Goal: Task Accomplishment & Management: Manage account settings

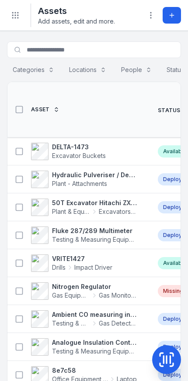
click at [14, 16] on icon "Toggle navigation" at bounding box center [15, 15] width 9 height 9
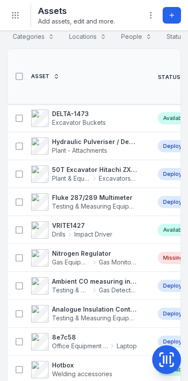
scroll to position [36, 0]
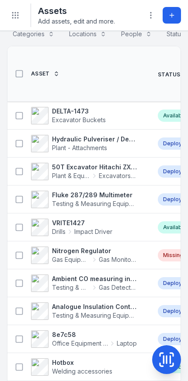
click at [114, 200] on span "Testing & Measuring Equipment" at bounding box center [97, 203] width 91 height 7
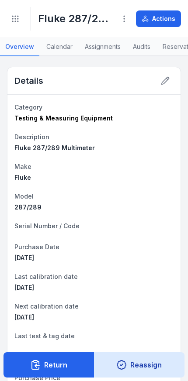
click at [168, 21] on button "Actions" at bounding box center [158, 18] width 45 height 17
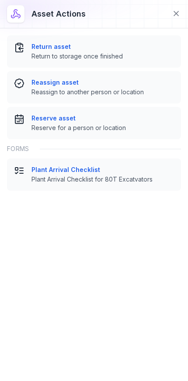
click at [176, 17] on icon at bounding box center [176, 13] width 9 height 9
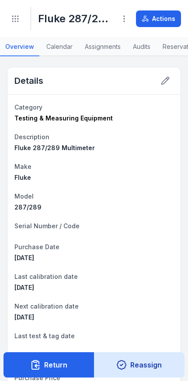
click at [126, 22] on icon at bounding box center [124, 18] width 9 height 9
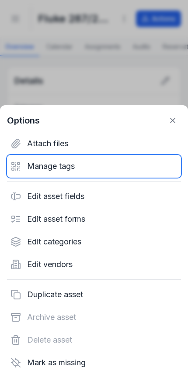
click at [107, 165] on div "Manage tags" at bounding box center [94, 166] width 174 height 23
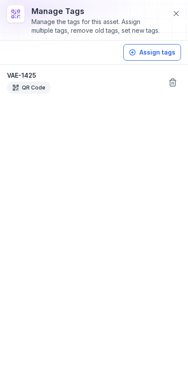
click at [165, 61] on button "Assign tags" at bounding box center [152, 52] width 58 height 17
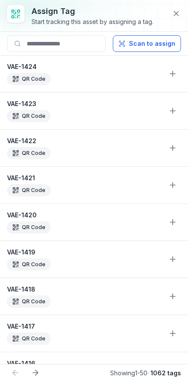
click at [159, 52] on button "Scan to assign" at bounding box center [147, 43] width 68 height 17
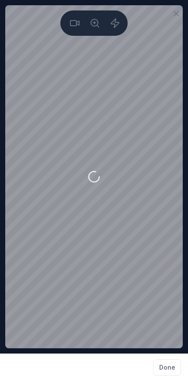
click at [174, 15] on icon at bounding box center [176, 13] width 4 height 4
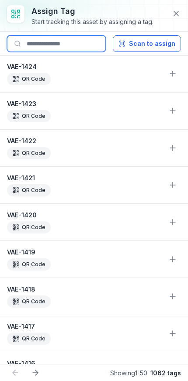
click at [39, 48] on input at bounding box center [56, 43] width 99 height 17
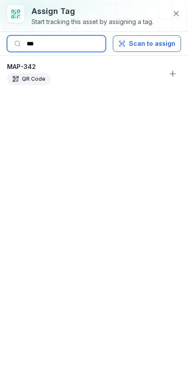
click at [43, 50] on input "***" at bounding box center [56, 43] width 99 height 17
type input "*"
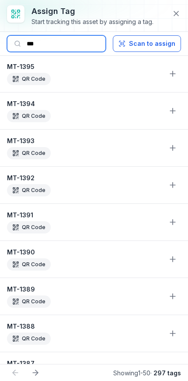
type input "**"
